Goal: Task Accomplishment & Management: Manage account settings

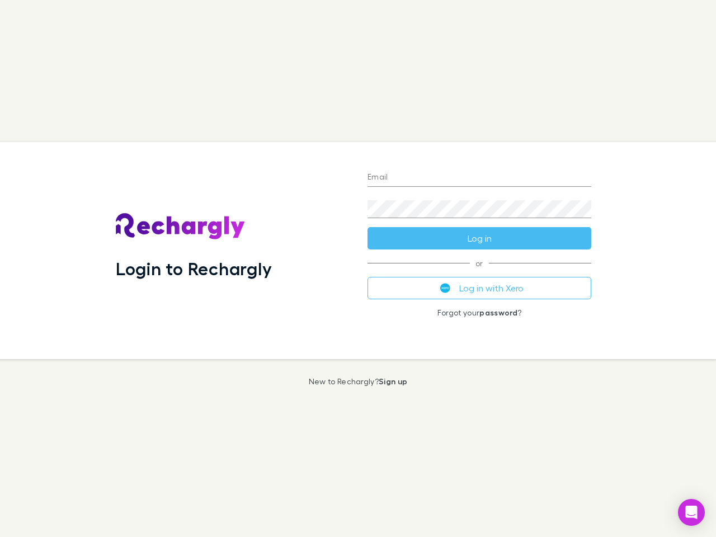
click at [358, 269] on div "Login to Rechargly" at bounding box center [233, 250] width 252 height 217
click at [479, 178] on input "Email" at bounding box center [480, 178] width 224 height 18
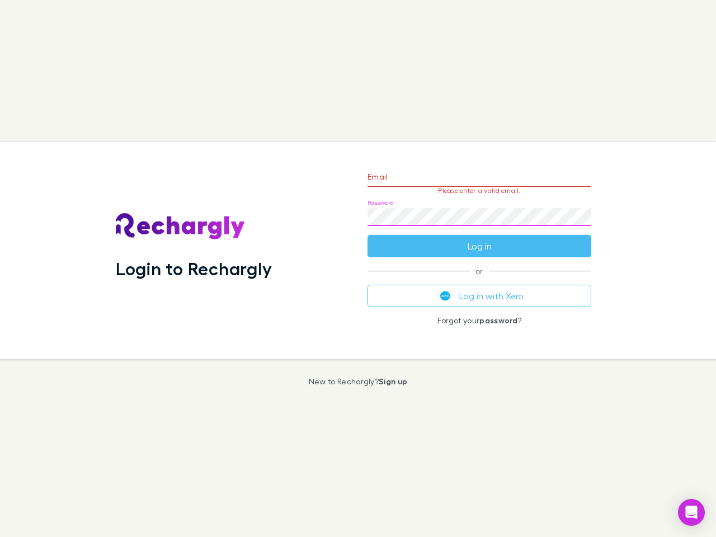
click at [479, 238] on form "Email Please enter a valid email. Password Log in" at bounding box center [480, 208] width 224 height 97
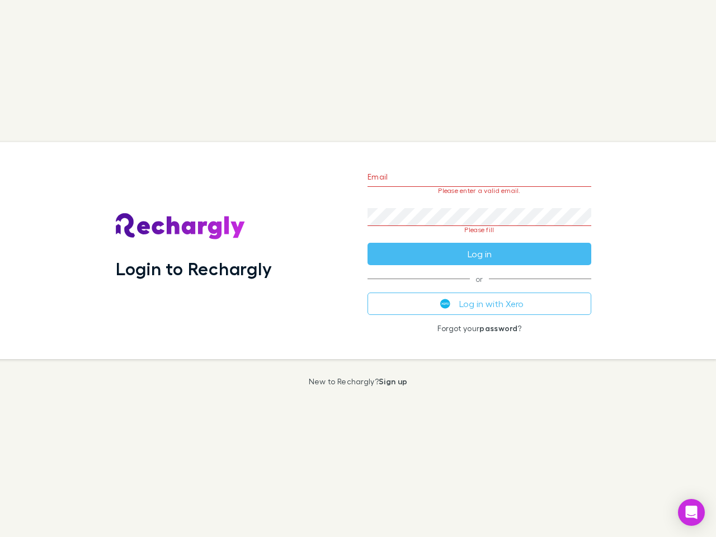
click at [479, 288] on div "Email Please enter a valid email. Password Please fill Log in or Log in with Xe…" at bounding box center [480, 250] width 242 height 217
click at [691, 512] on icon "Open Intercom Messenger" at bounding box center [692, 512] width 12 height 13
